Goal: Task Accomplishment & Management: Use online tool/utility

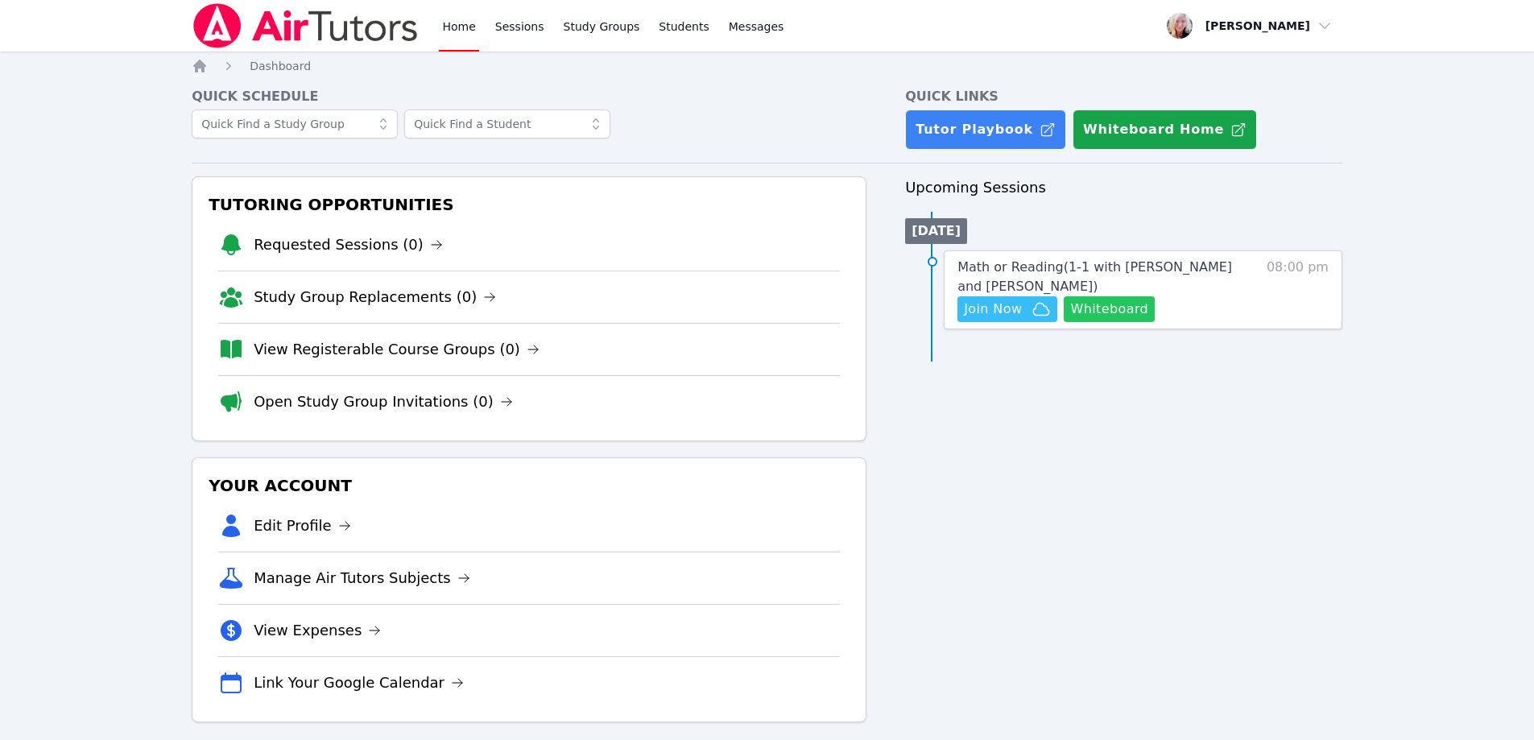
click at [776, 314] on button "Whiteboard" at bounding box center [1109, 309] width 91 height 26
click at [1020, 312] on span "Join Now" at bounding box center [993, 309] width 58 height 19
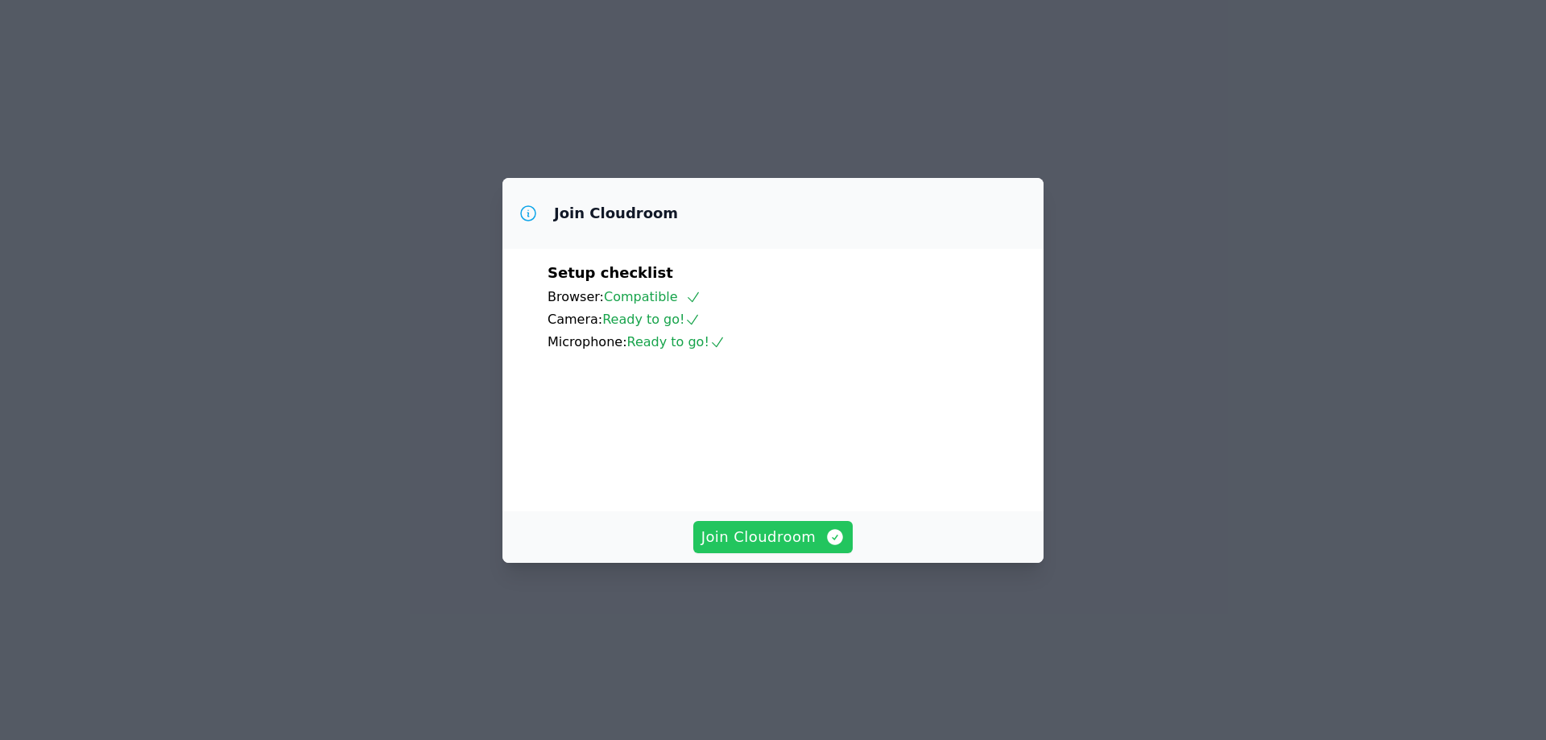
click at [782, 548] on span "Join Cloudroom" at bounding box center [773, 537] width 144 height 23
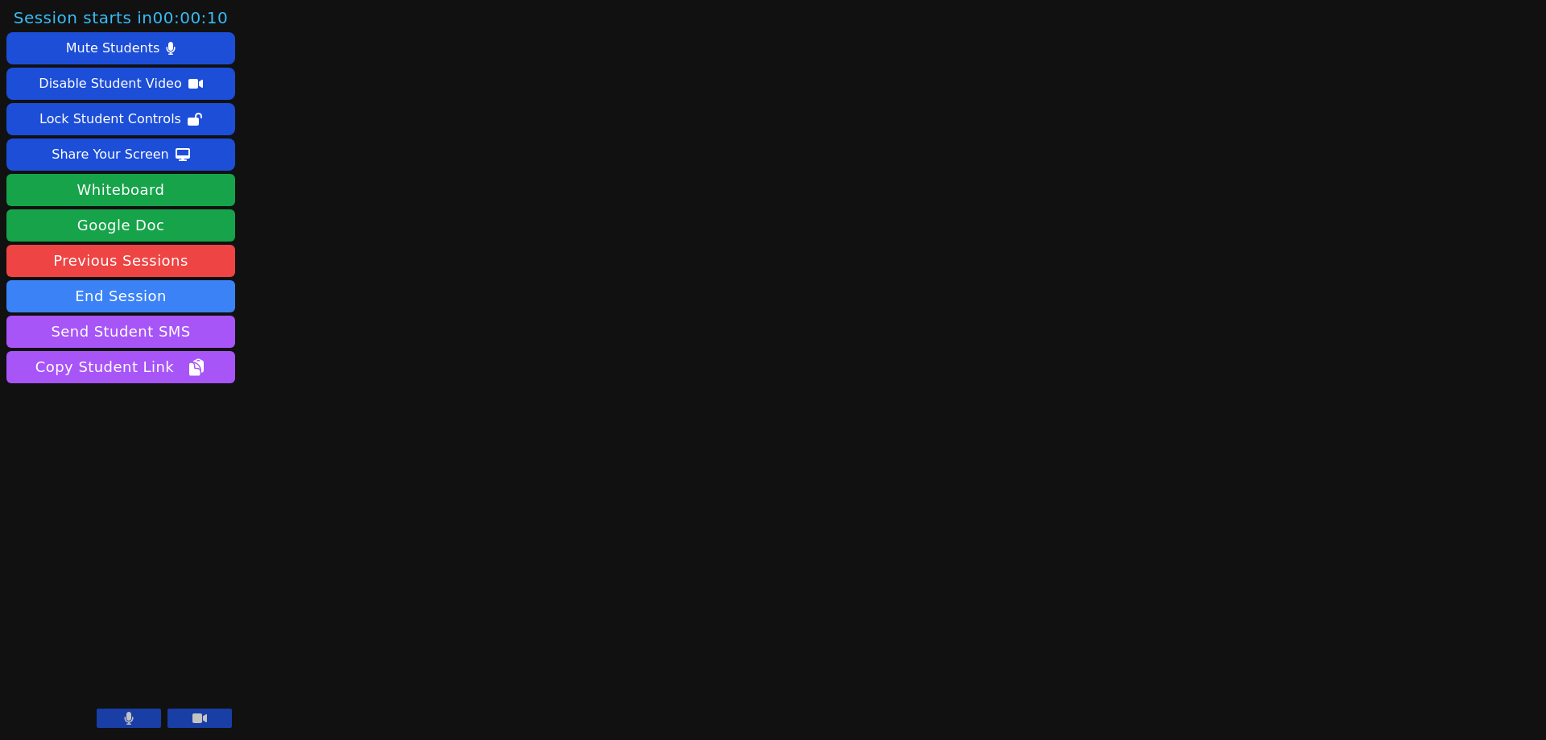
click at [120, 717] on button at bounding box center [129, 718] width 64 height 19
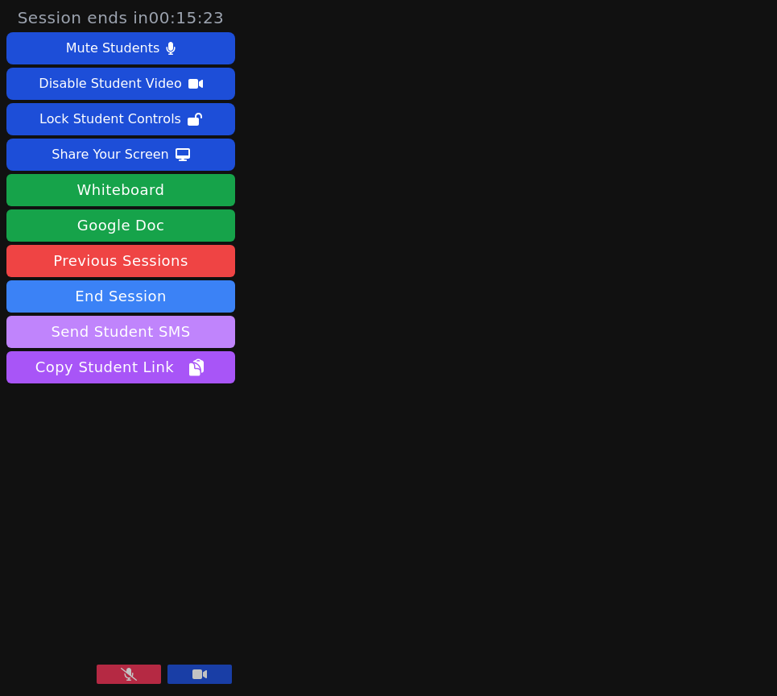
click at [198, 338] on button "Send Student SMS" at bounding box center [120, 332] width 229 height 32
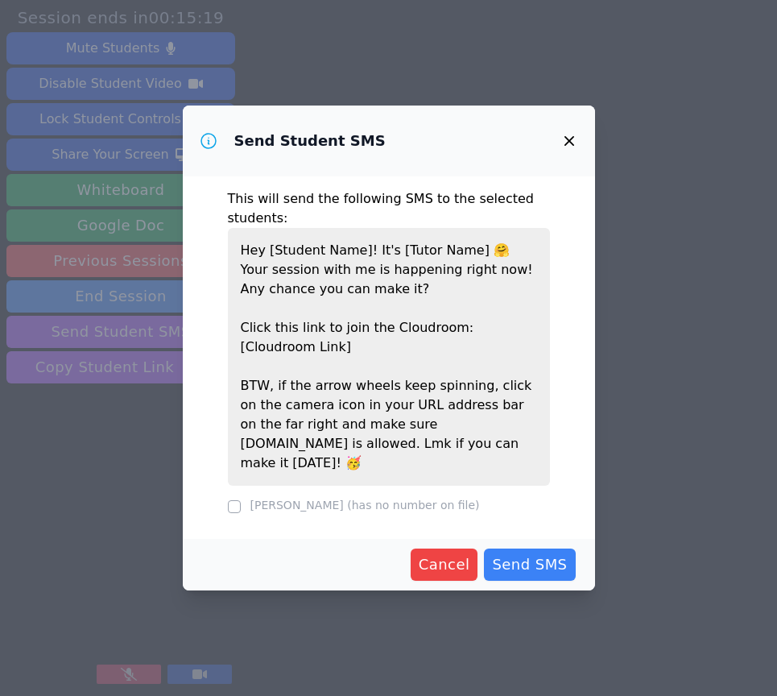
click at [573, 151] on icon "button" at bounding box center [569, 140] width 19 height 19
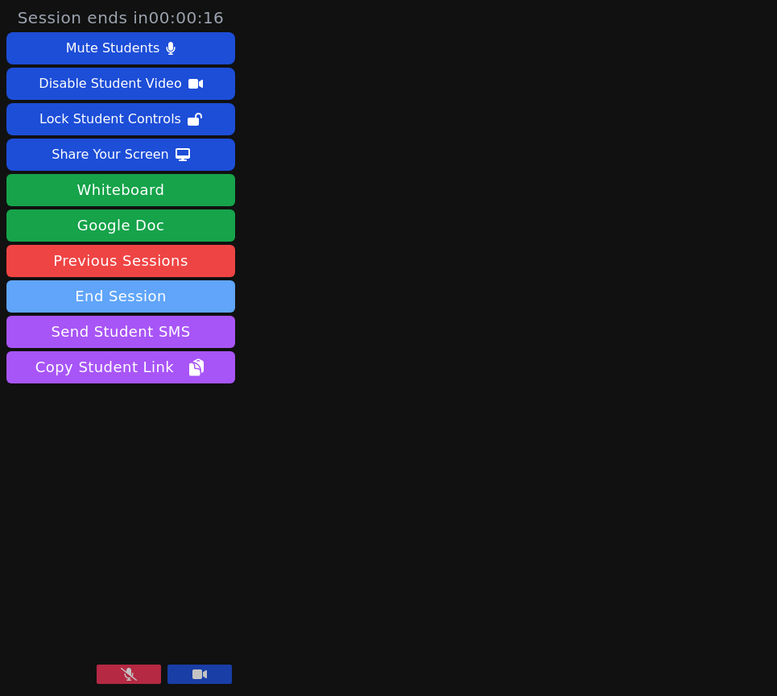
click at [163, 304] on button "End Session" at bounding box center [120, 296] width 229 height 32
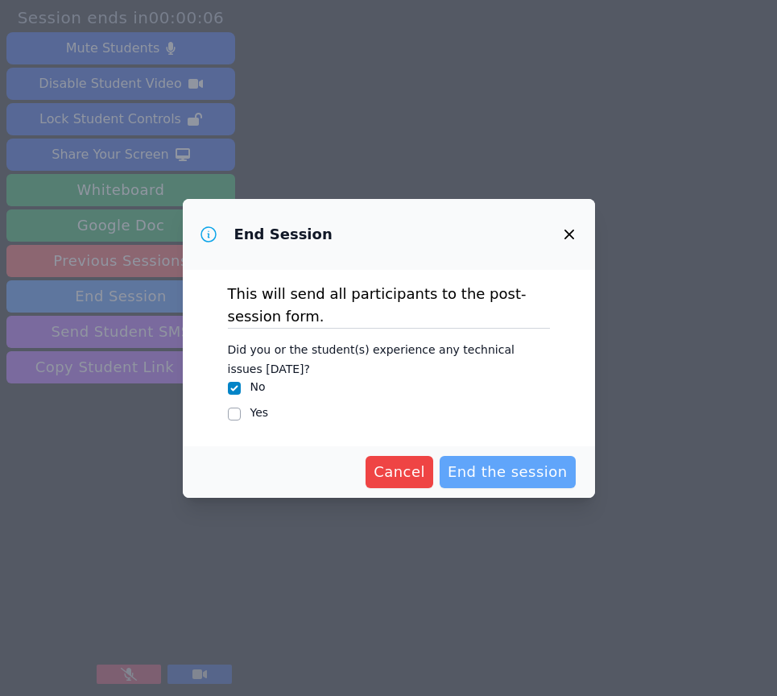
click at [494, 478] on span "End the session" at bounding box center [508, 472] width 120 height 23
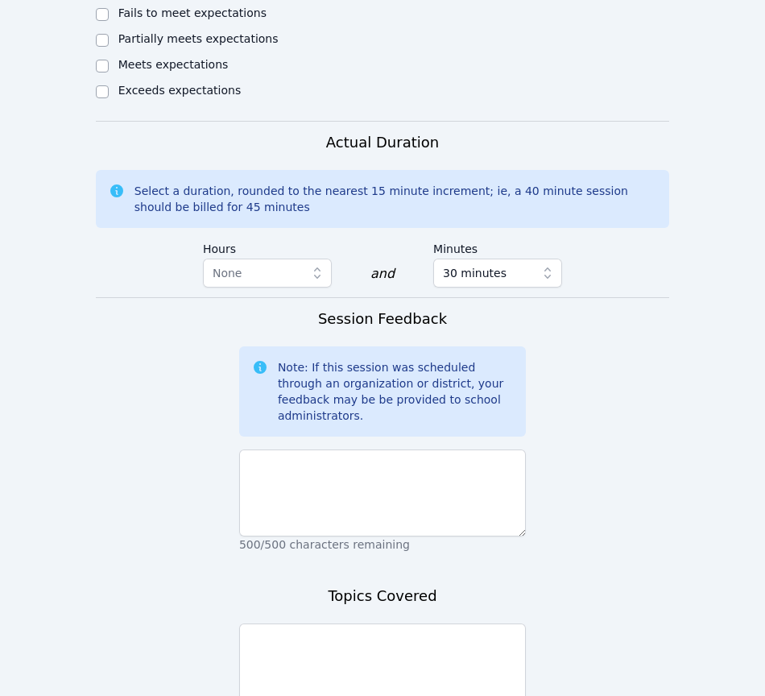
scroll to position [1081, 0]
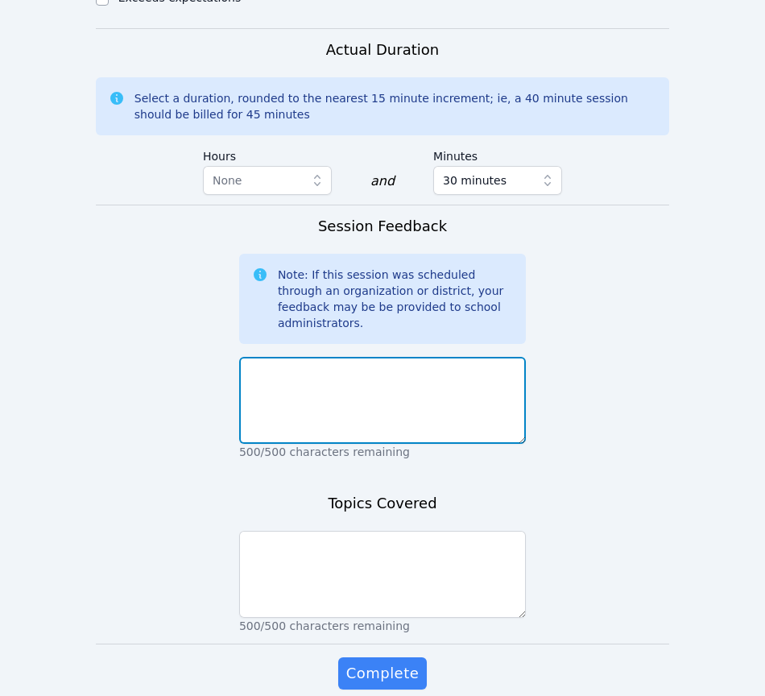
click at [321, 357] on textarea at bounding box center [382, 400] width 287 height 87
type textarea "No one attended."
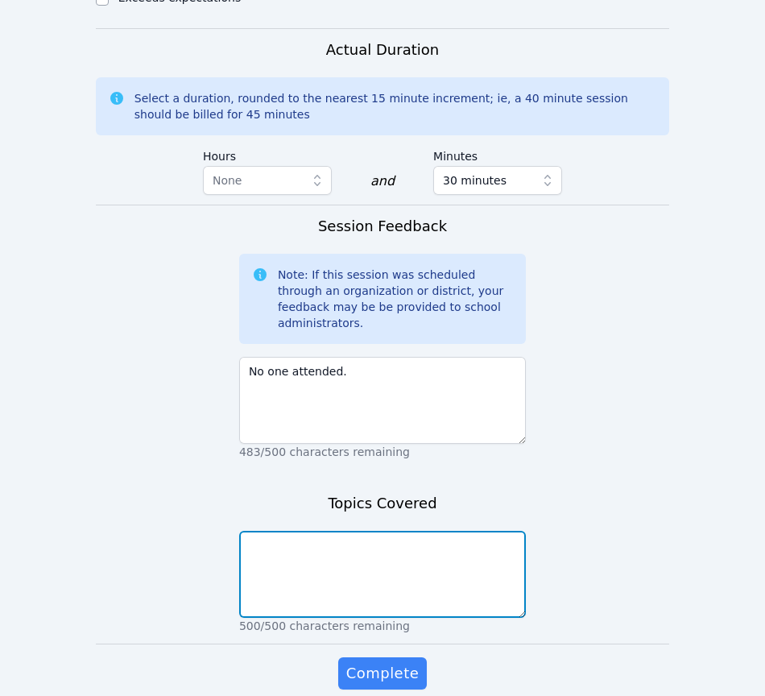
click at [282, 531] on textarea at bounding box center [382, 574] width 287 height 87
paste textarea "No one attended."
type textarea "No one attended."
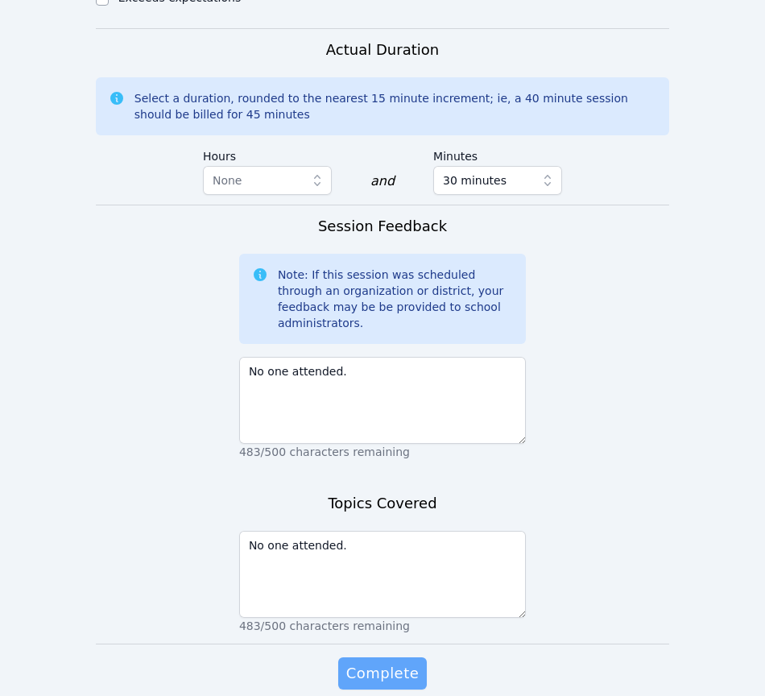
click at [395, 662] on span "Complete" at bounding box center [382, 673] width 72 height 23
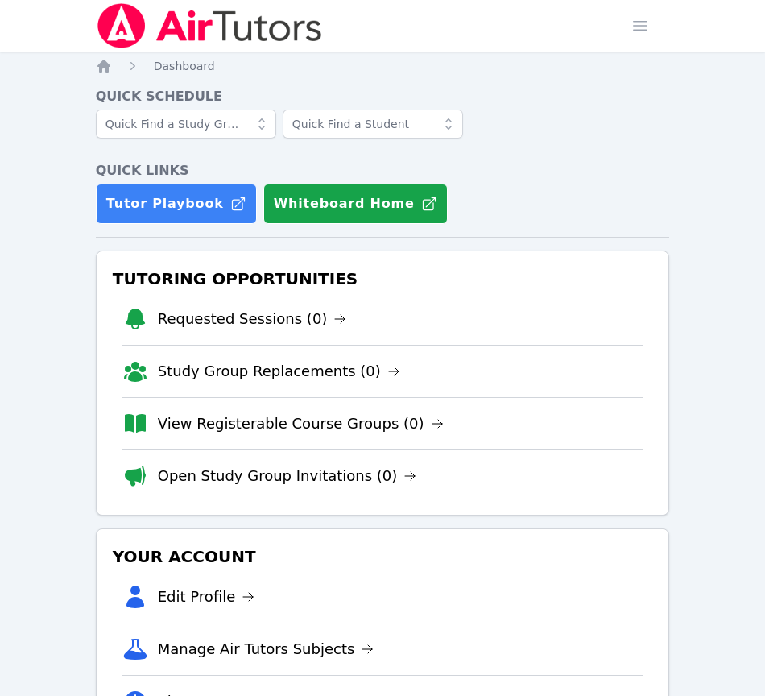
click at [184, 317] on link "Requested Sessions (0)" at bounding box center [252, 319] width 189 height 23
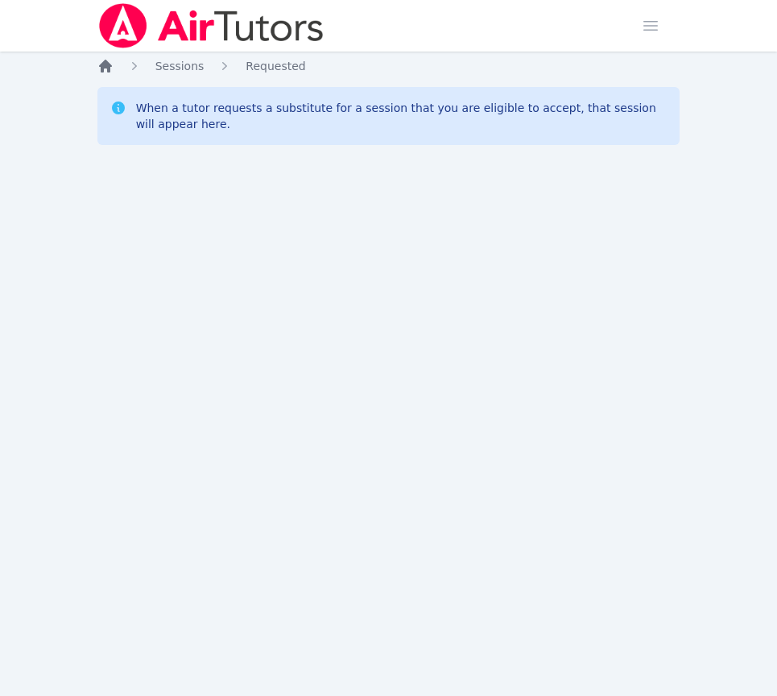
click at [99, 66] on icon "Breadcrumb" at bounding box center [105, 66] width 13 height 13
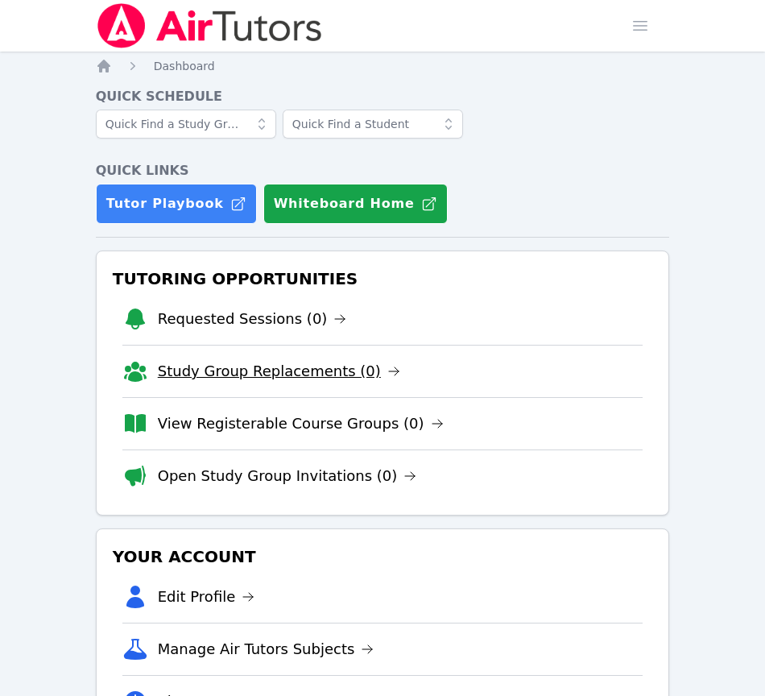
click at [238, 370] on link "Study Group Replacements (0)" at bounding box center [279, 371] width 242 height 23
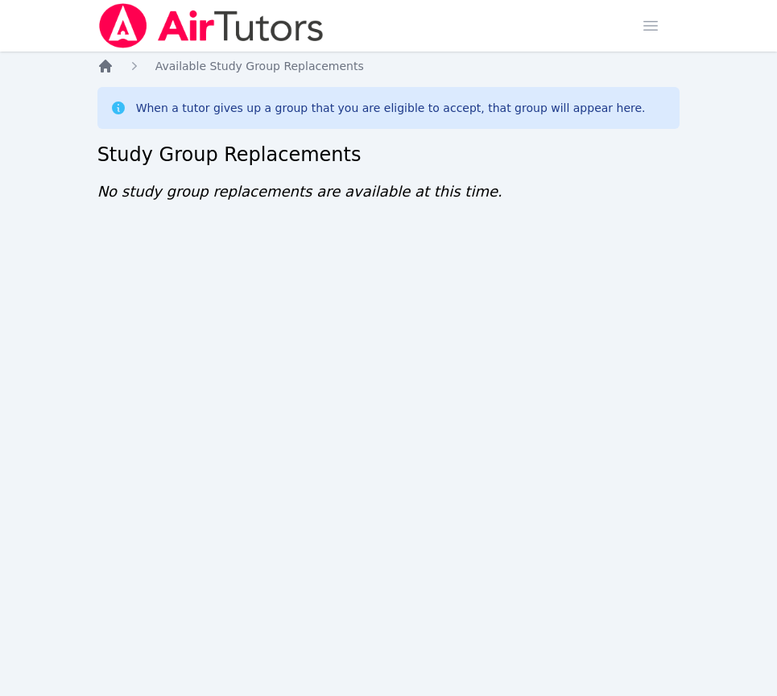
click at [109, 65] on icon "Breadcrumb" at bounding box center [105, 66] width 13 height 13
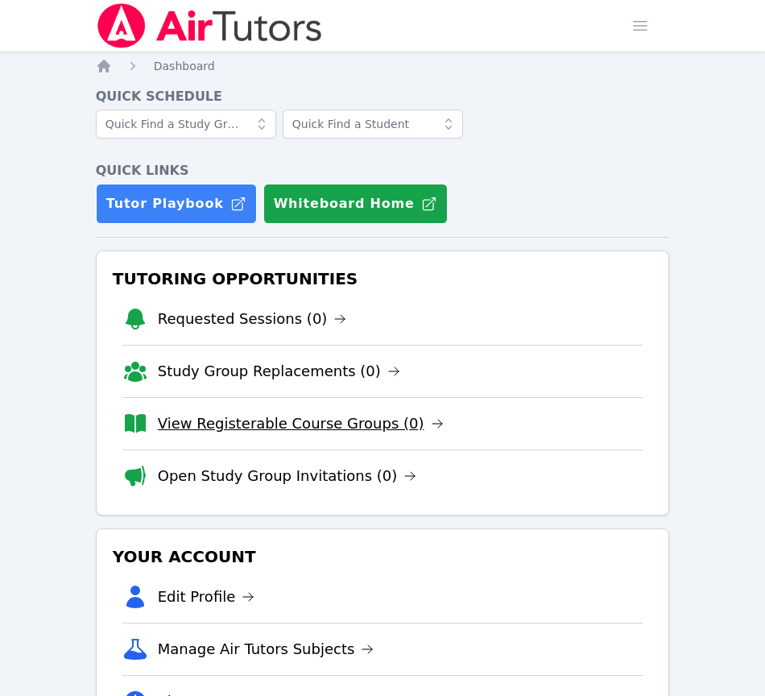
click at [259, 419] on link "View Registerable Course Groups (0)" at bounding box center [301, 423] width 286 height 23
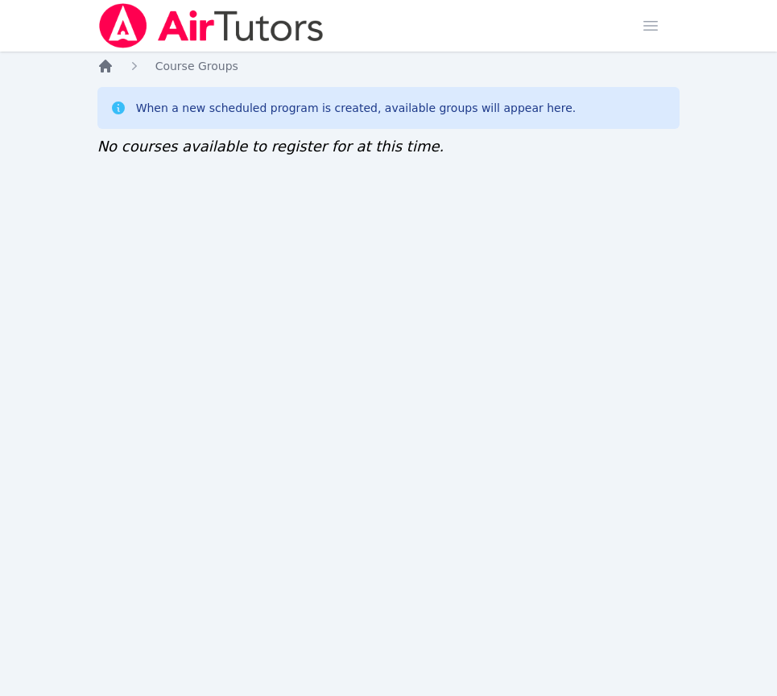
click at [105, 68] on icon "Breadcrumb" at bounding box center [105, 66] width 13 height 13
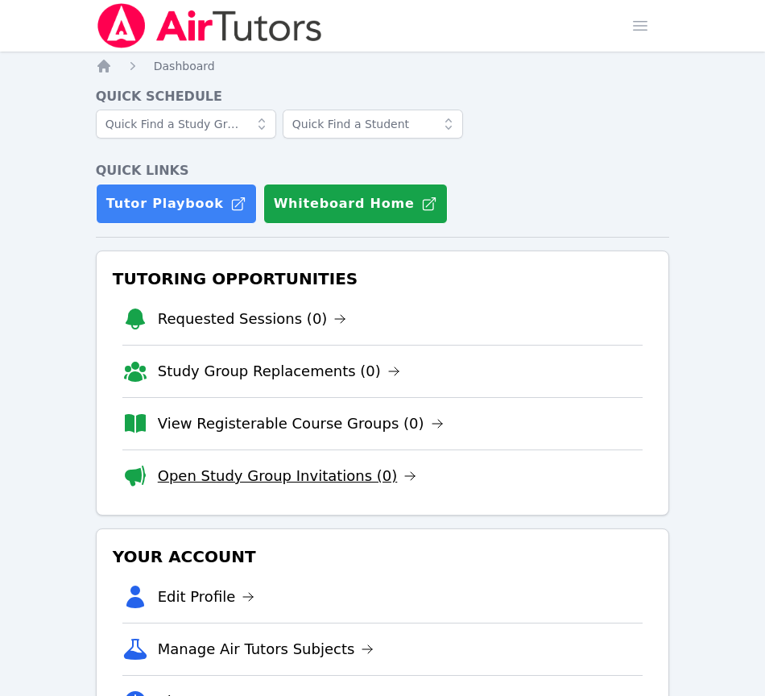
click at [248, 472] on link "Open Study Group Invitations (0)" at bounding box center [287, 476] width 259 height 23
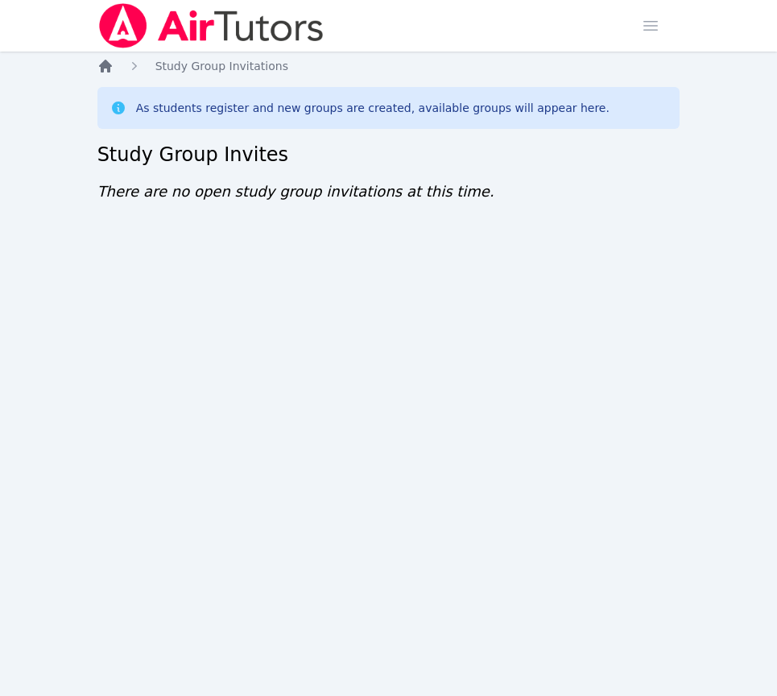
click at [108, 65] on icon "Breadcrumb" at bounding box center [105, 66] width 13 height 13
